Goal: Information Seeking & Learning: Learn about a topic

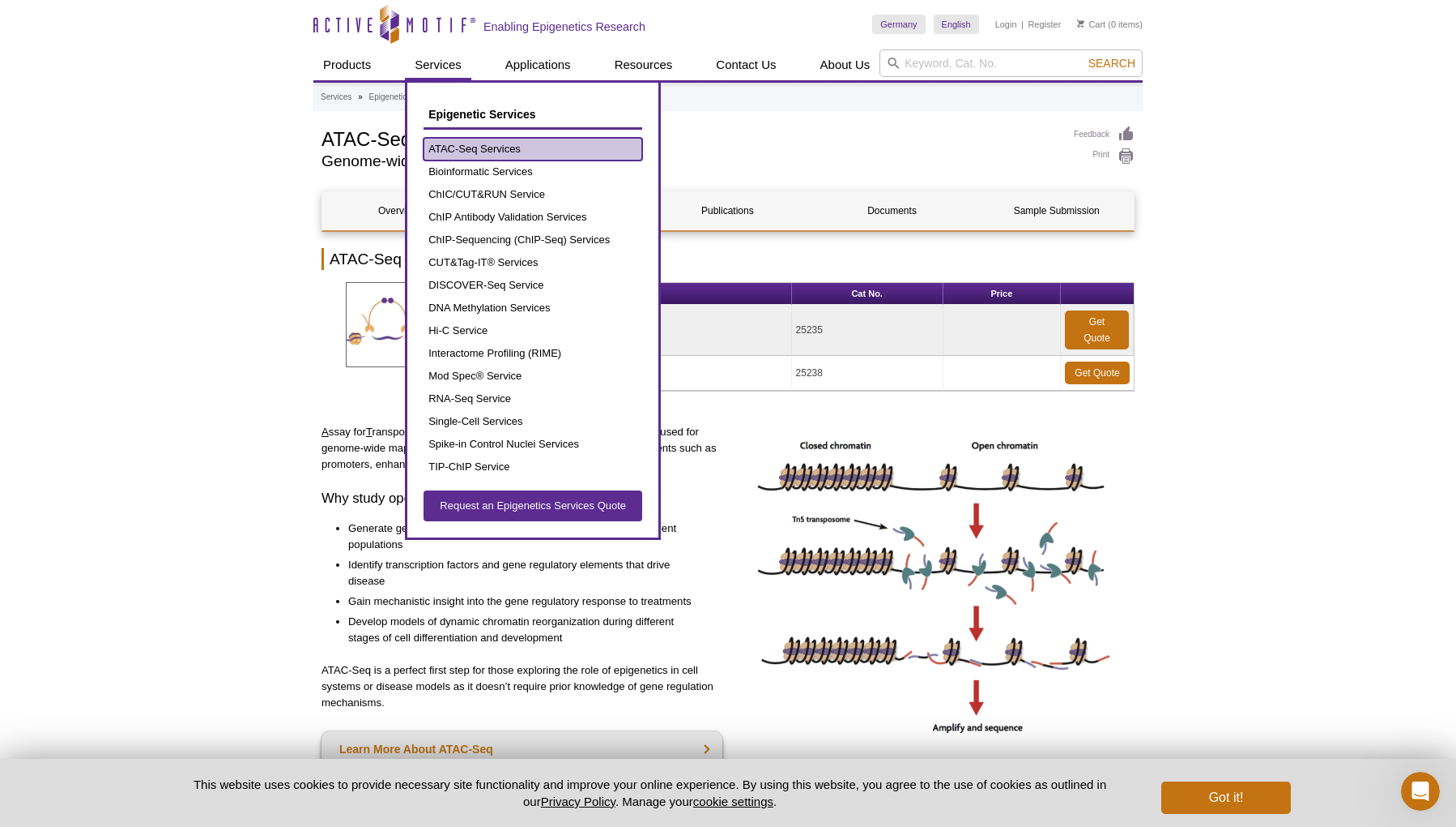
click at [460, 150] on link "ATAC-Seq Services" at bounding box center [533, 149] width 219 height 22
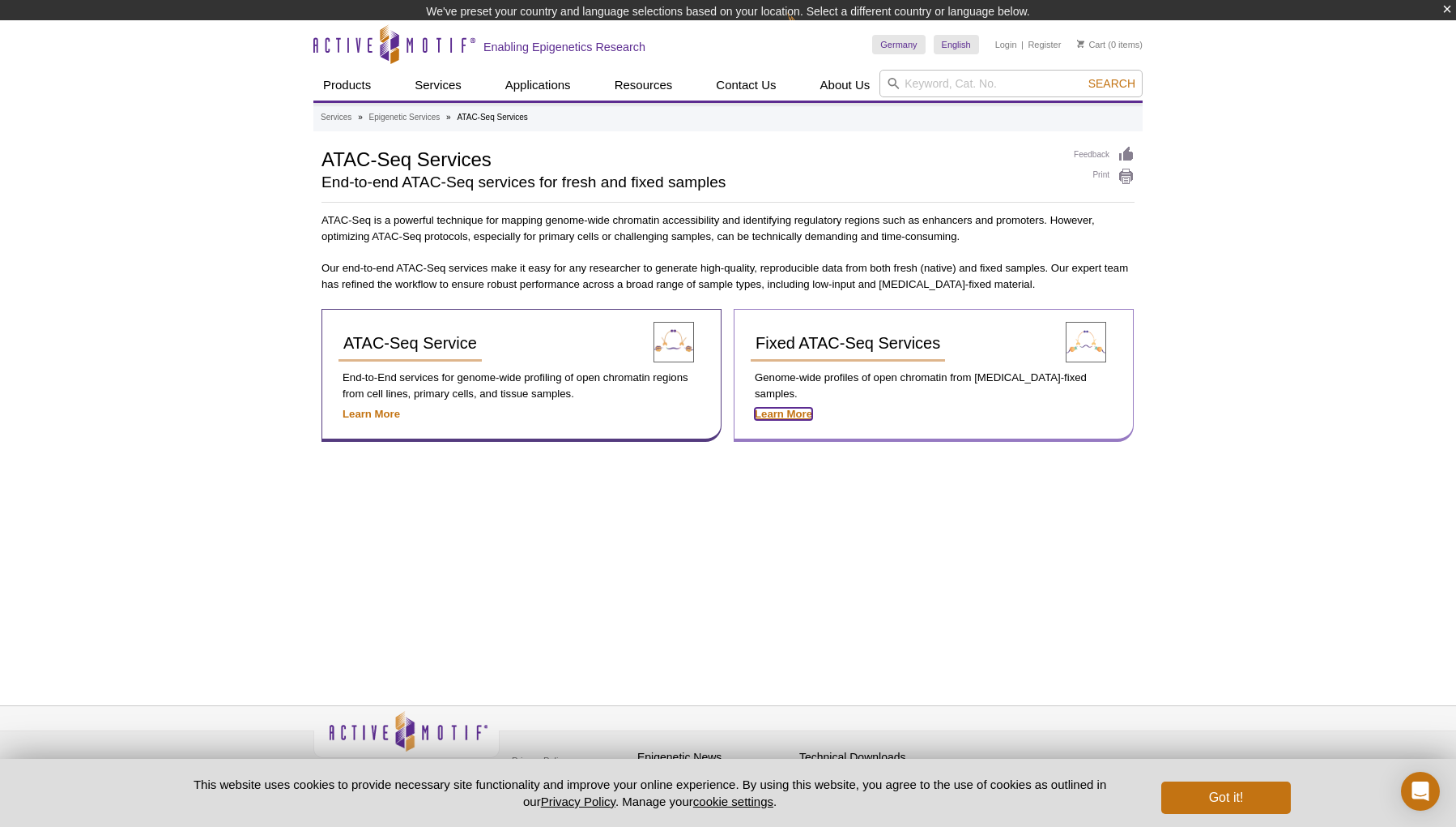
click at [802, 401] on div "Fixed ATAC-Seq Services Genome-wide profiles of open chromatin from formaldehyd…" at bounding box center [934, 375] width 400 height 133
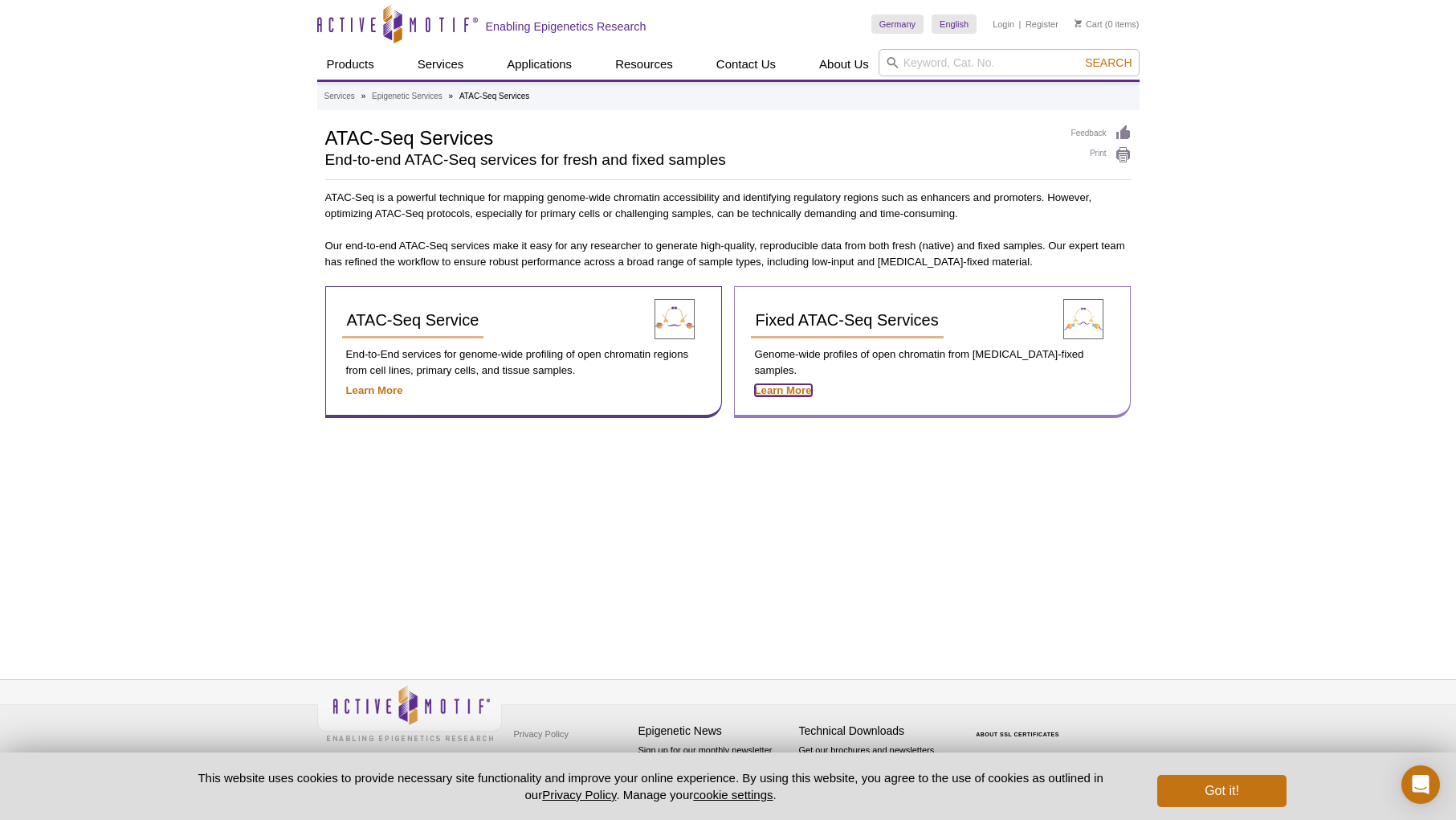
click at [784, 385] on strong "Learn More" at bounding box center [784, 390] width 57 height 12
click at [808, 321] on span "Fixed ATAC-Seq Services" at bounding box center [847, 320] width 183 height 18
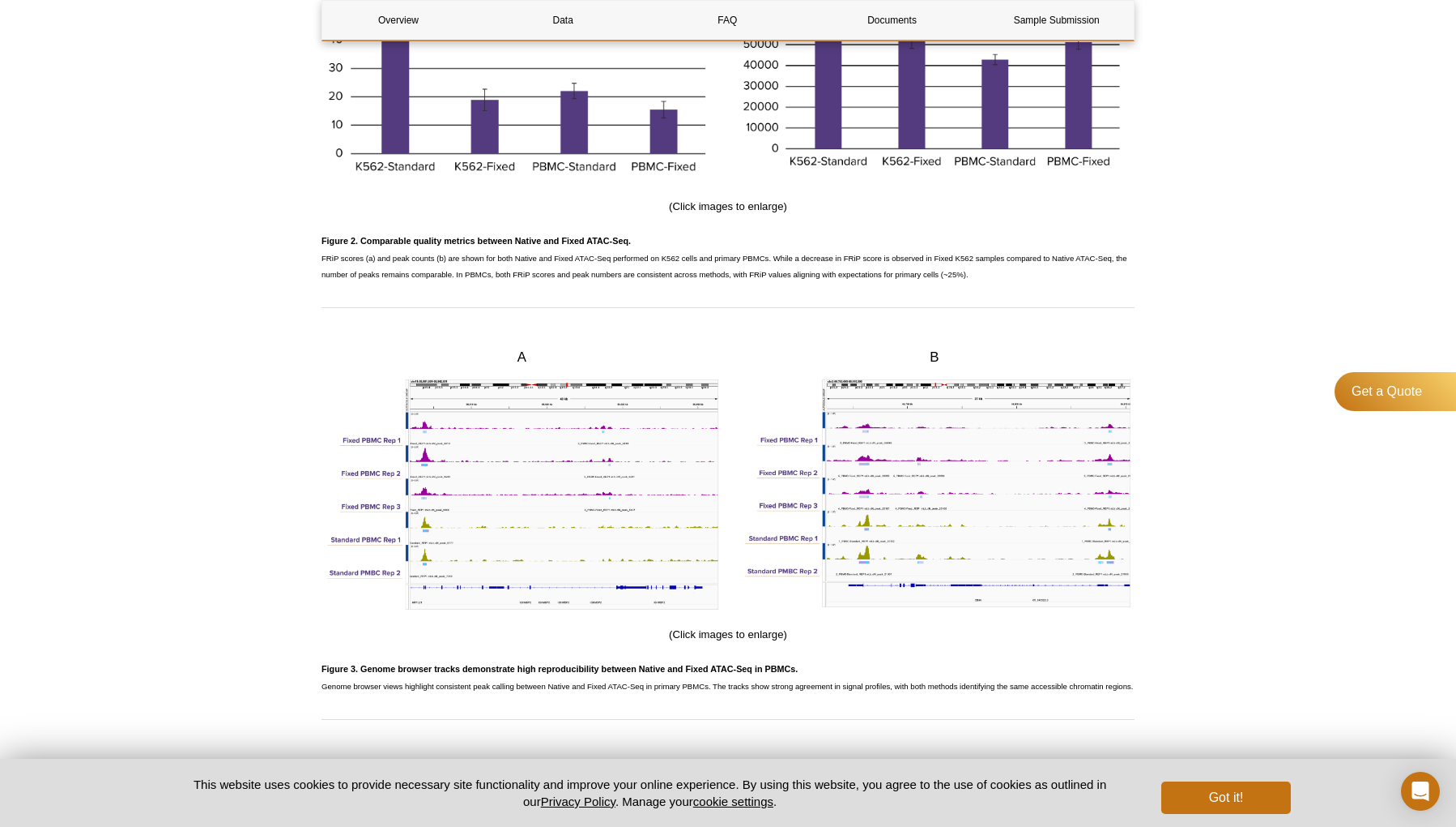
scroll to position [1876, 0]
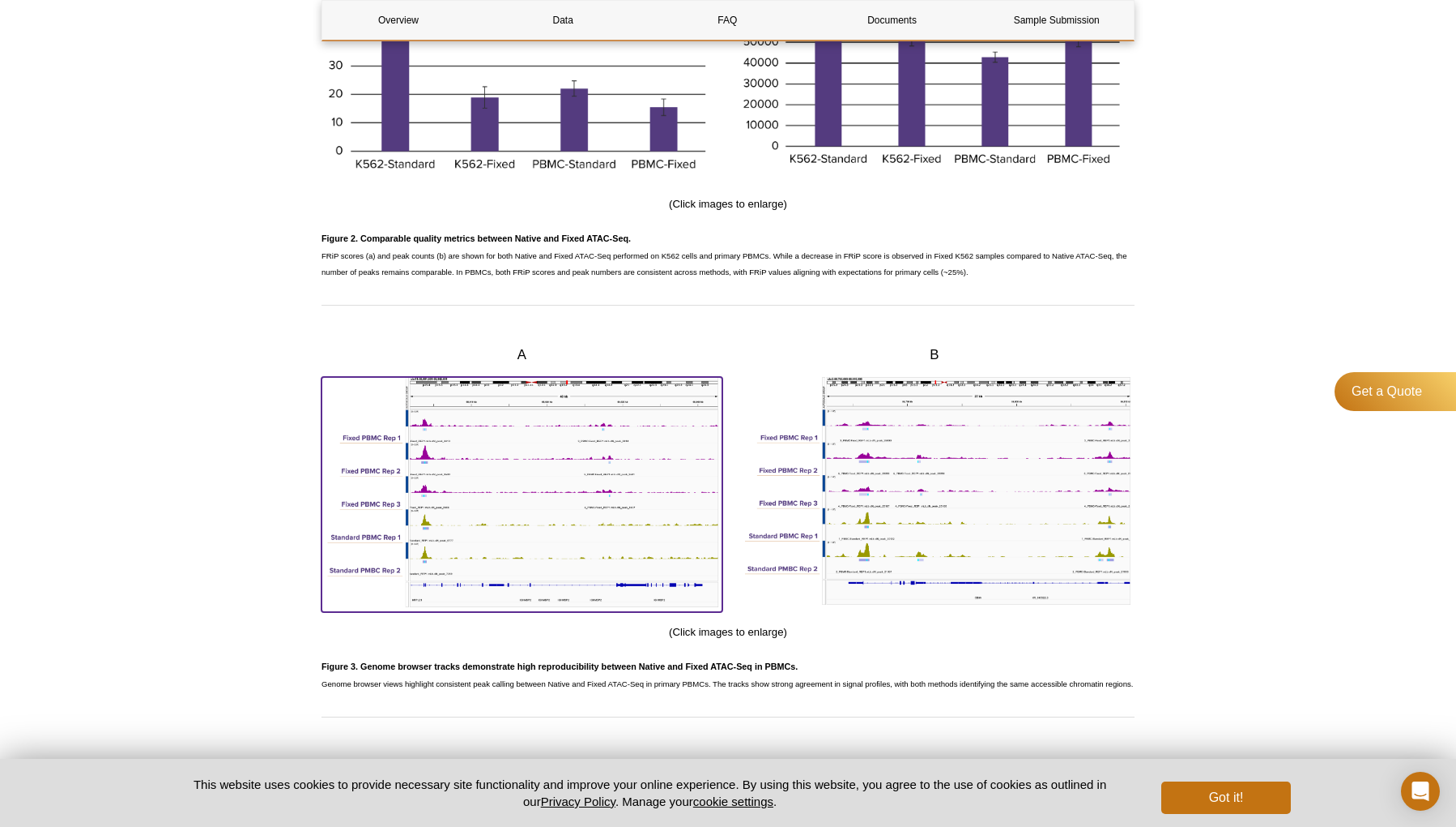
click at [631, 565] on img at bounding box center [521, 492] width 401 height 230
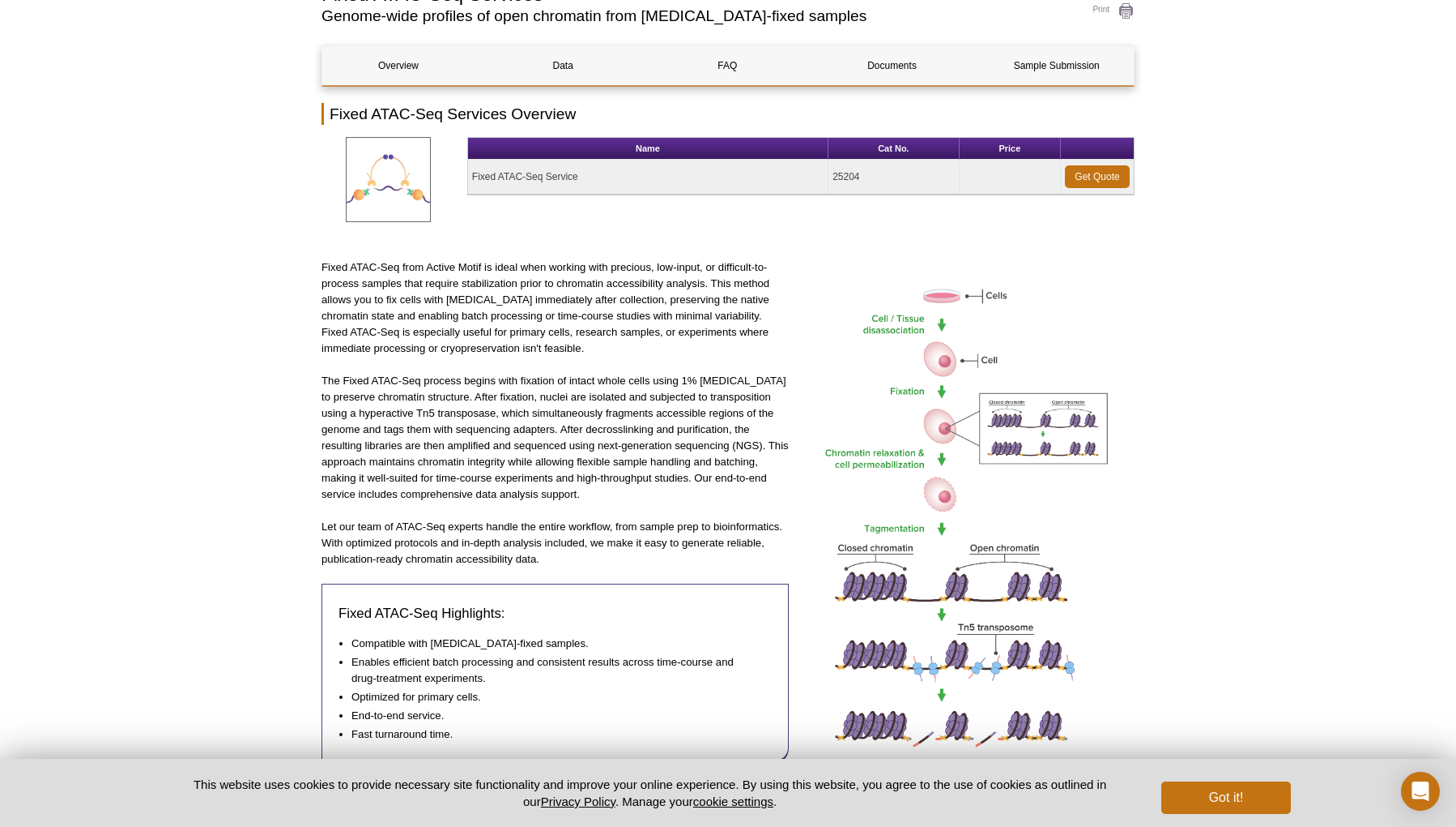
scroll to position [0, 0]
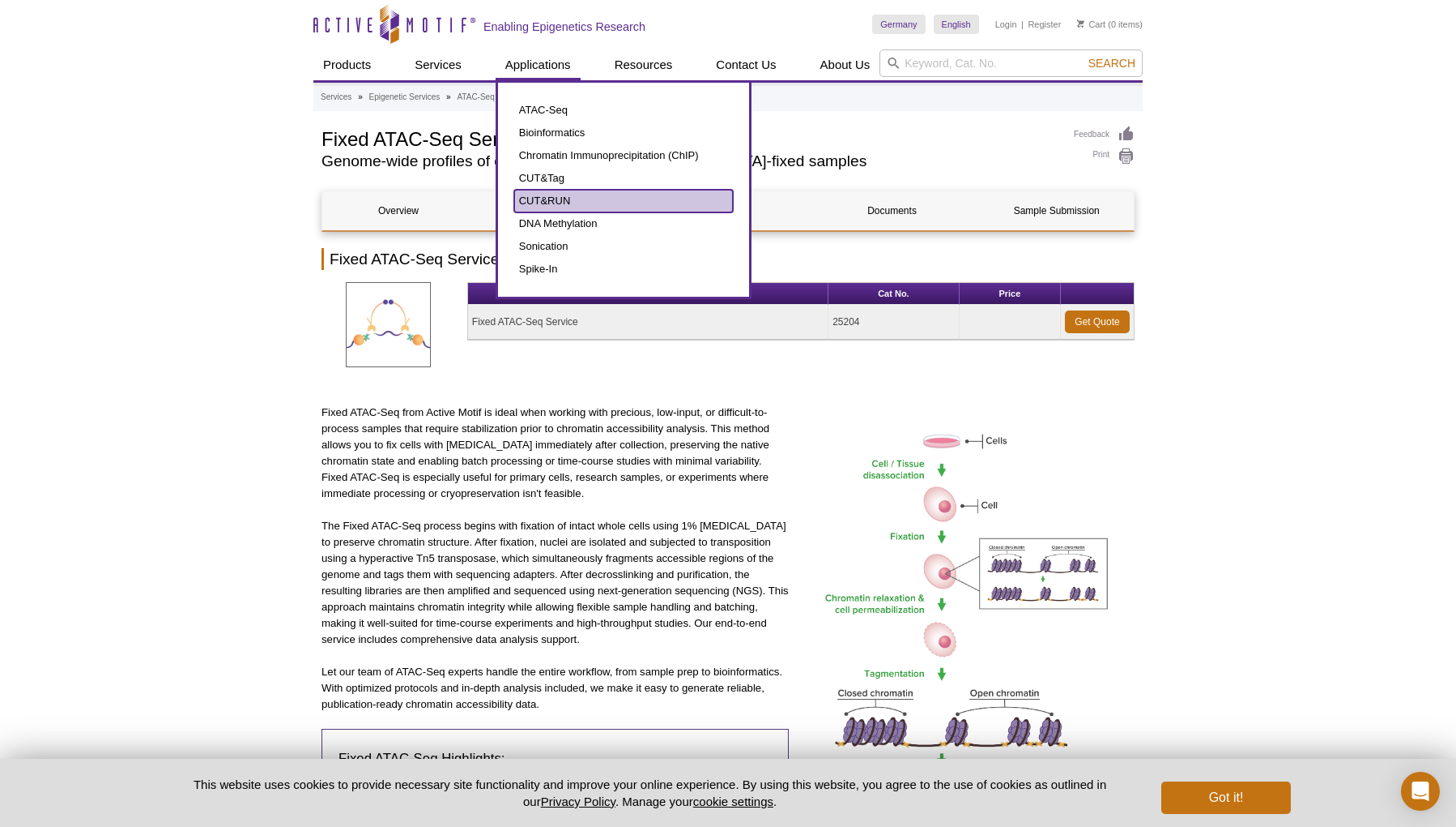
click at [567, 195] on link "CUT&RUN" at bounding box center [624, 201] width 219 height 22
